Goal: Navigation & Orientation: Find specific page/section

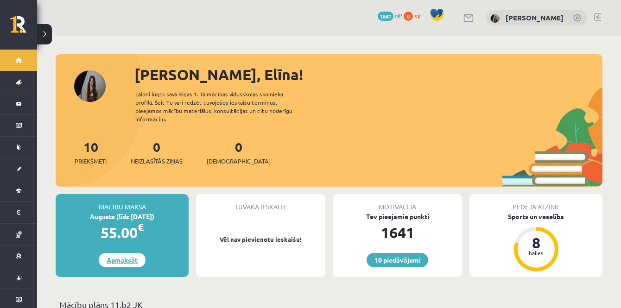
click at [124, 255] on link "Apmaksāt" at bounding box center [122, 260] width 47 height 14
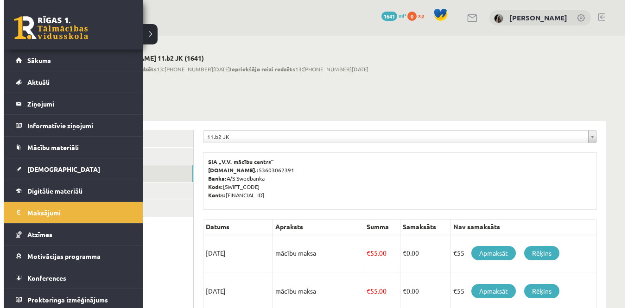
scroll to position [2, 0]
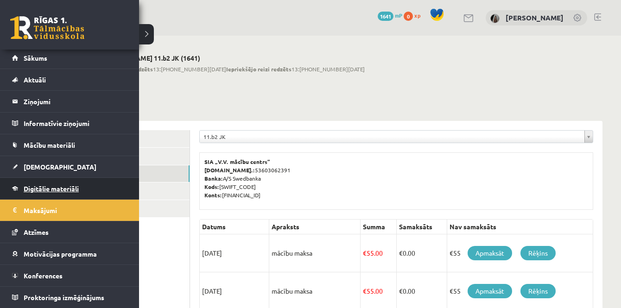
click at [35, 188] on span "Digitālie materiāli" at bounding box center [51, 189] width 55 height 8
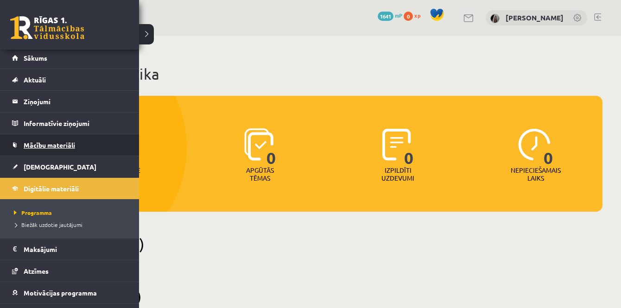
click at [70, 146] on span "Mācību materiāli" at bounding box center [49, 145] width 51 height 8
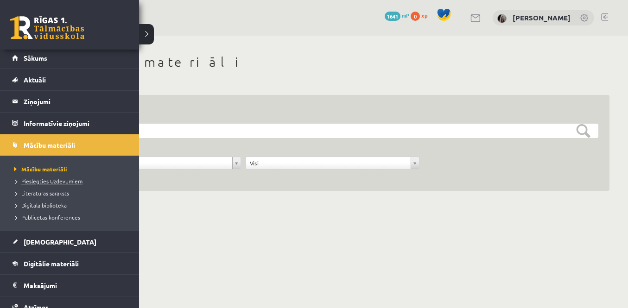
click at [57, 182] on span "Pieslēgties Uzdevumiem" at bounding box center [47, 181] width 71 height 7
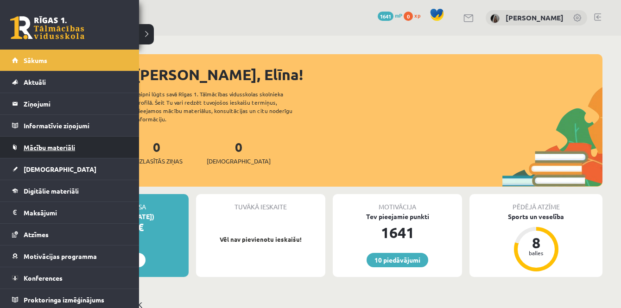
click at [39, 142] on link "Mācību materiāli" at bounding box center [69, 147] width 115 height 21
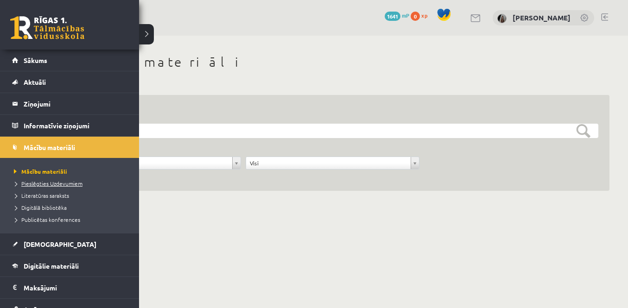
click at [35, 185] on span "Pieslēgties Uzdevumiem" at bounding box center [47, 183] width 71 height 7
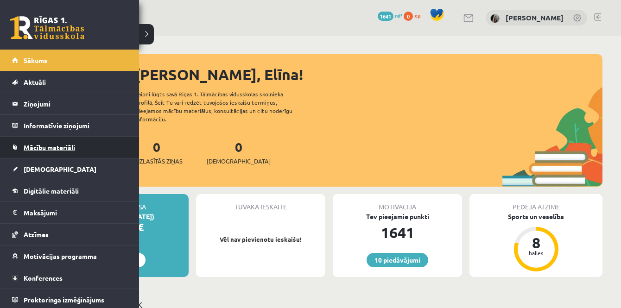
click at [51, 146] on span "Mācību materiāli" at bounding box center [49, 147] width 51 height 8
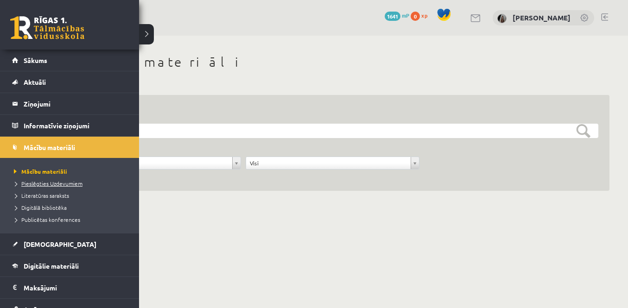
click at [33, 184] on span "Pieslēgties Uzdevumiem" at bounding box center [47, 183] width 71 height 7
